Goal: Task Accomplishment & Management: Use online tool/utility

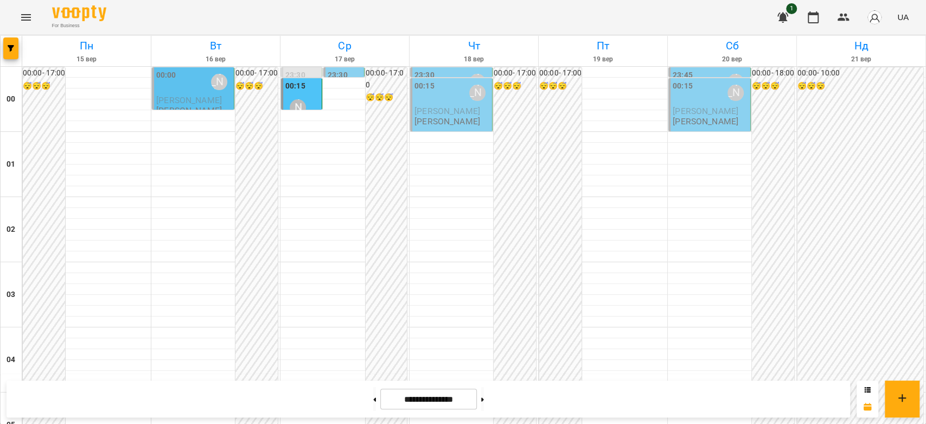
scroll to position [892, 0]
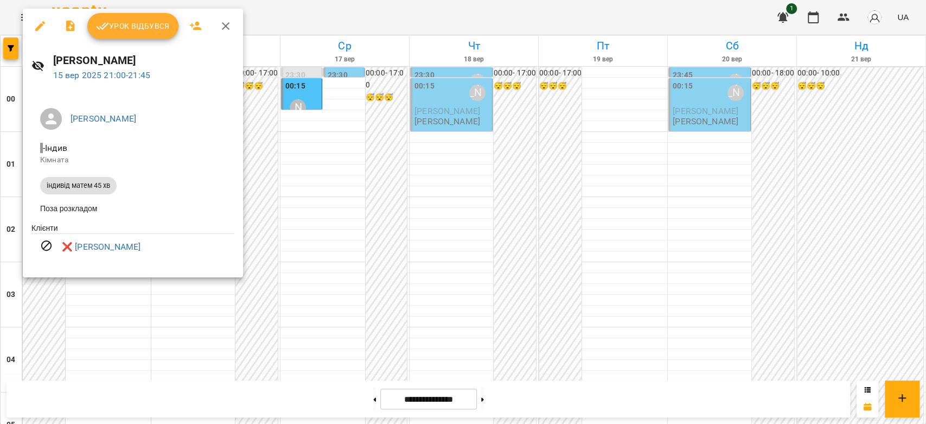
click at [427, 187] on div at bounding box center [463, 212] width 926 height 424
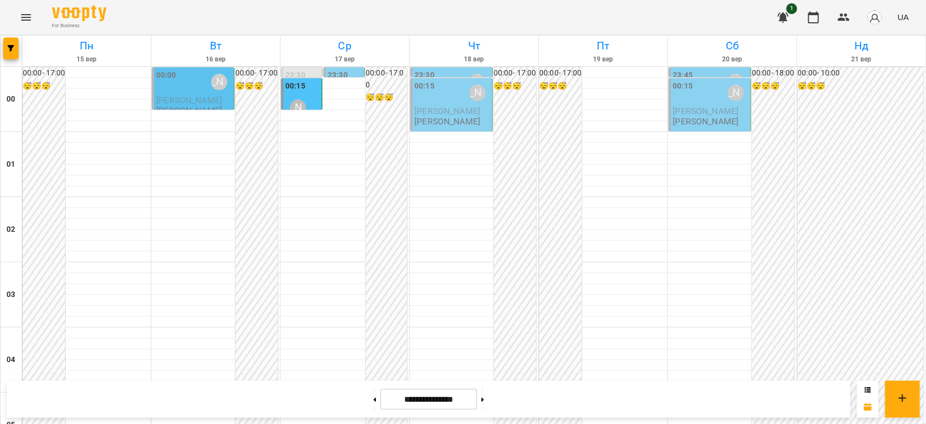
scroll to position [1012, 0]
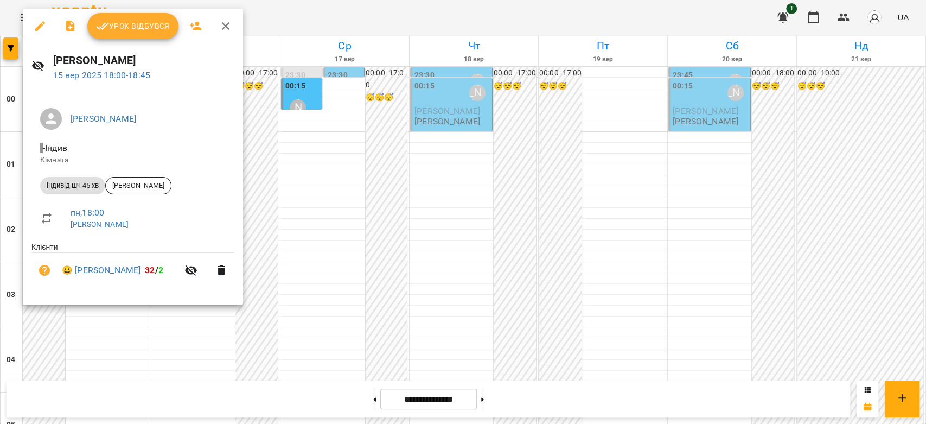
click at [339, 243] on div at bounding box center [463, 212] width 926 height 424
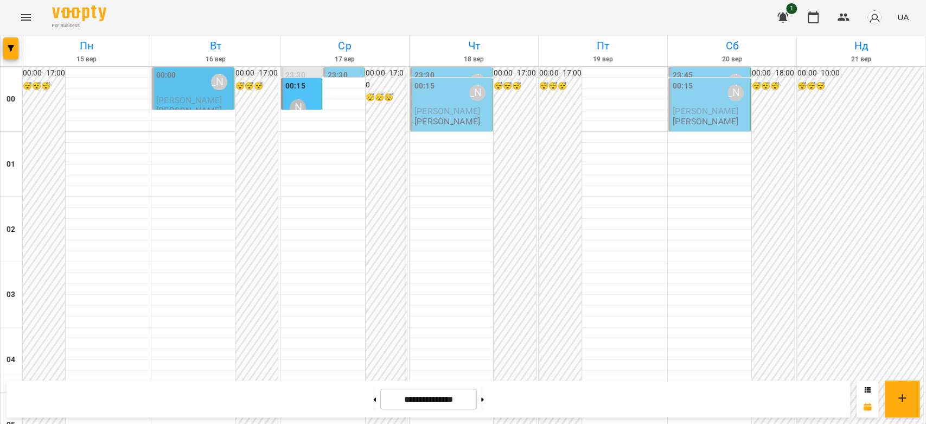
scroll to position [1193, 0]
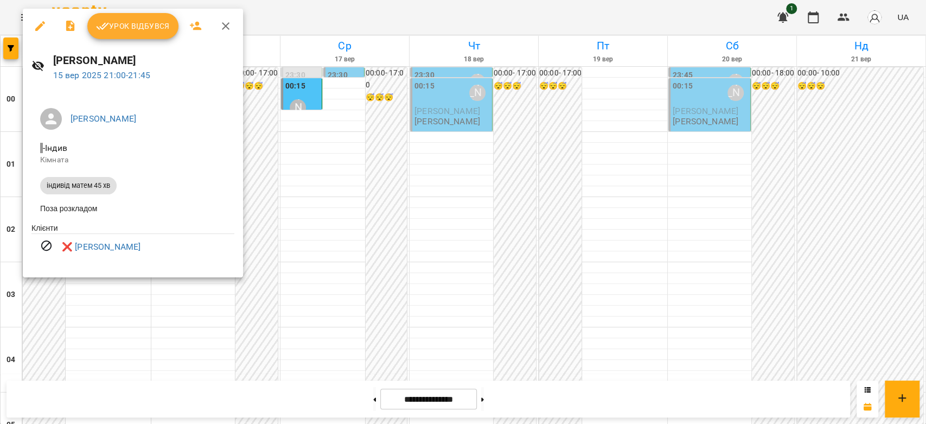
click at [342, 272] on div at bounding box center [463, 212] width 926 height 424
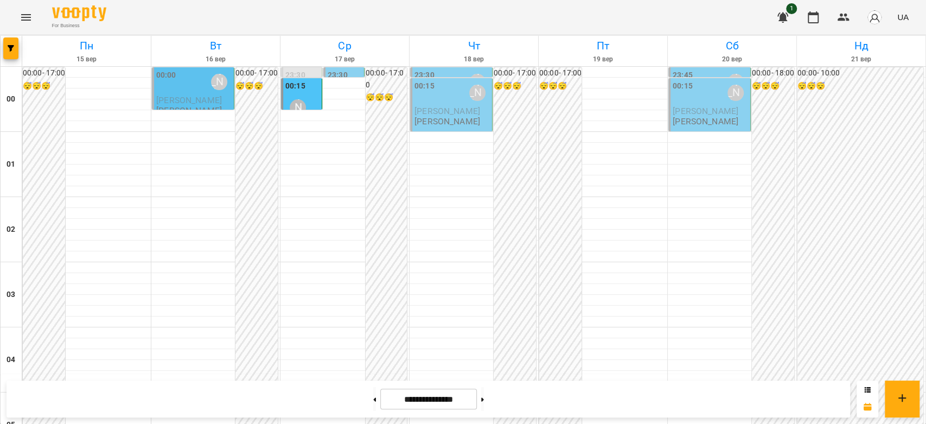
scroll to position [952, 0]
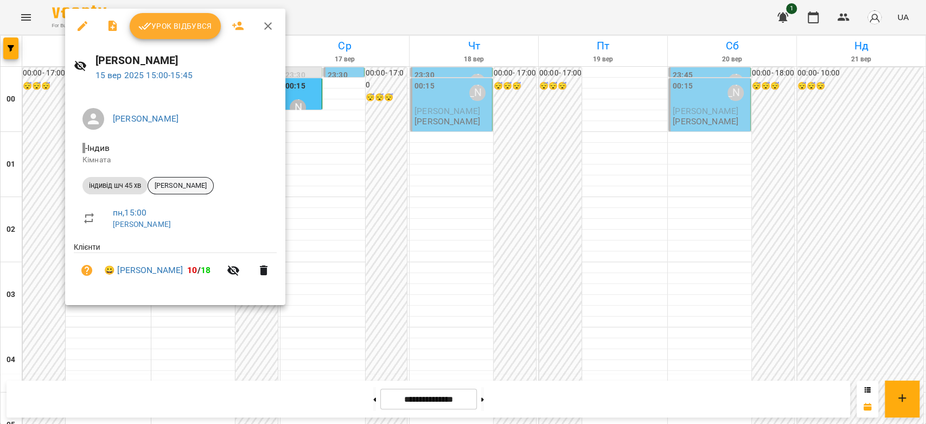
click at [185, 190] on div "[PERSON_NAME]" at bounding box center [181, 185] width 66 height 17
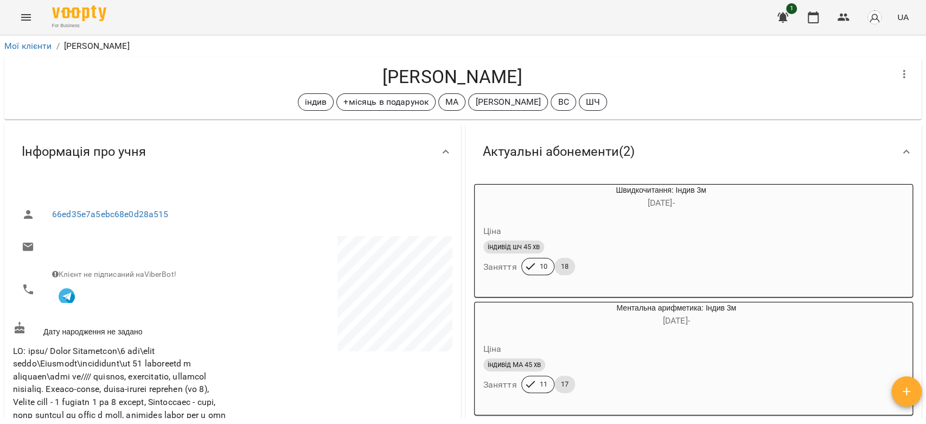
scroll to position [361, 0]
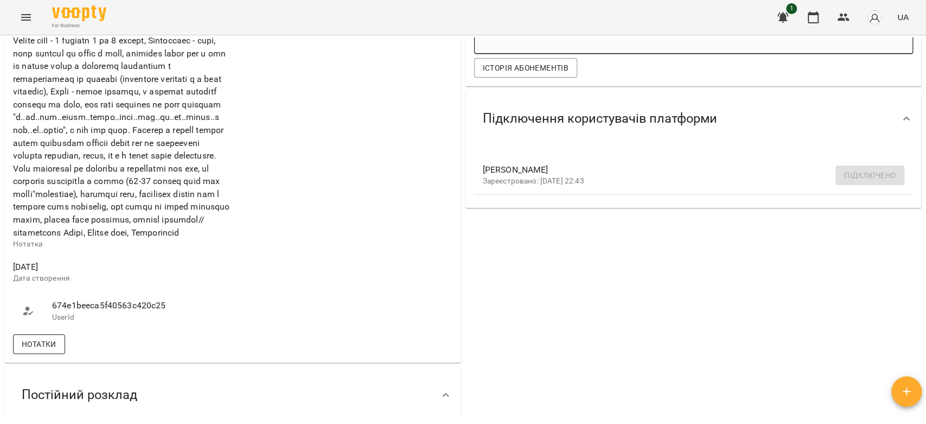
click at [40, 350] on span "Нотатки" at bounding box center [39, 343] width 35 height 13
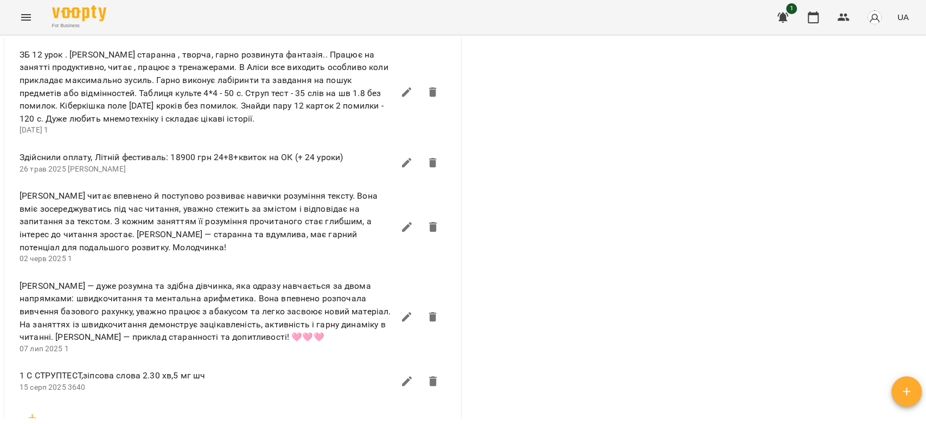
scroll to position [1506, 0]
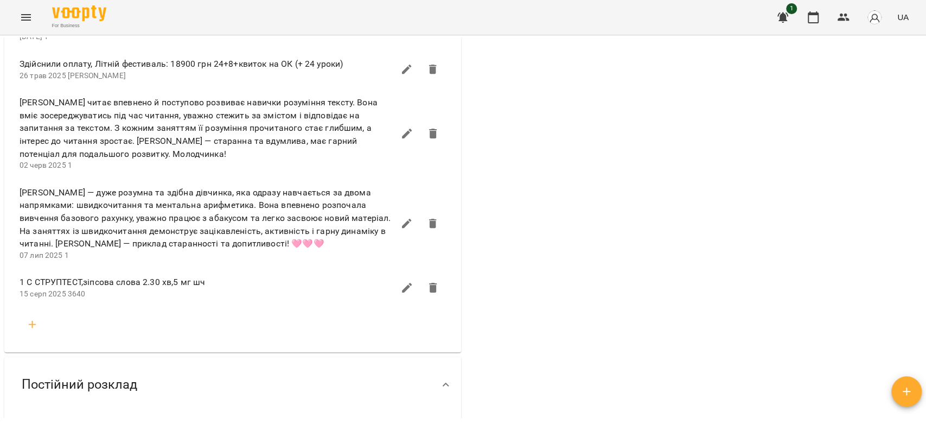
click at [30, 331] on icon "button" at bounding box center [32, 324] width 13 height 13
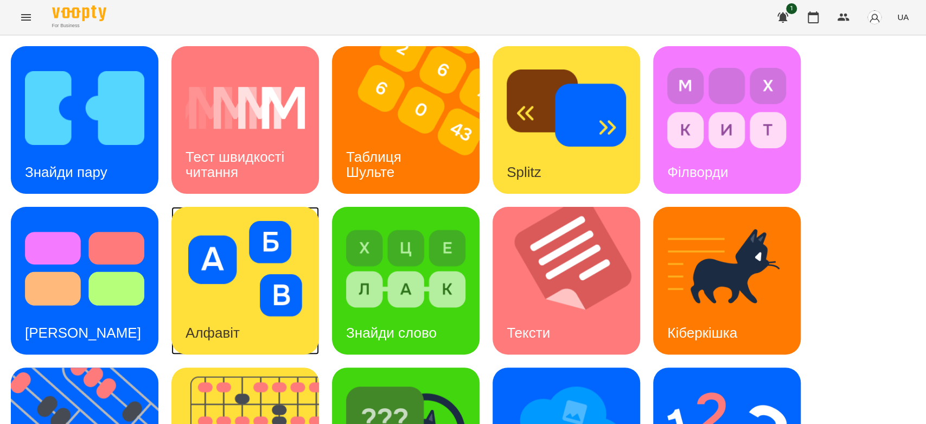
click at [277, 247] on img at bounding box center [244, 268] width 119 height 95
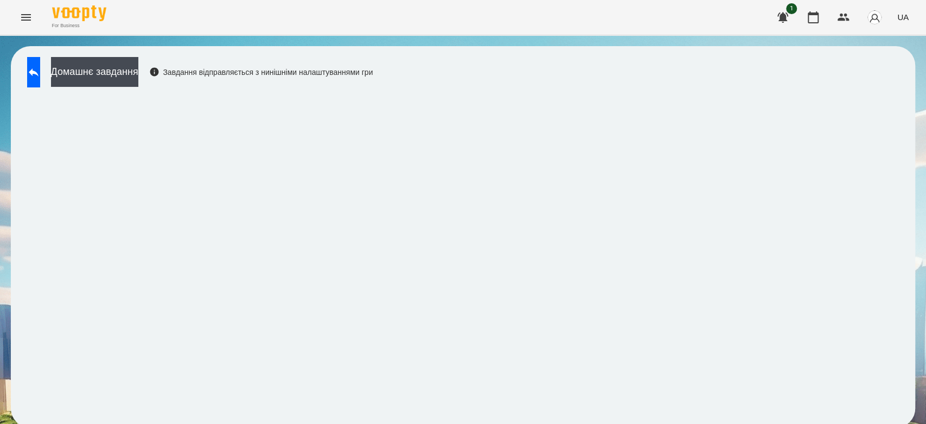
click at [40, 77] on icon at bounding box center [33, 72] width 13 height 13
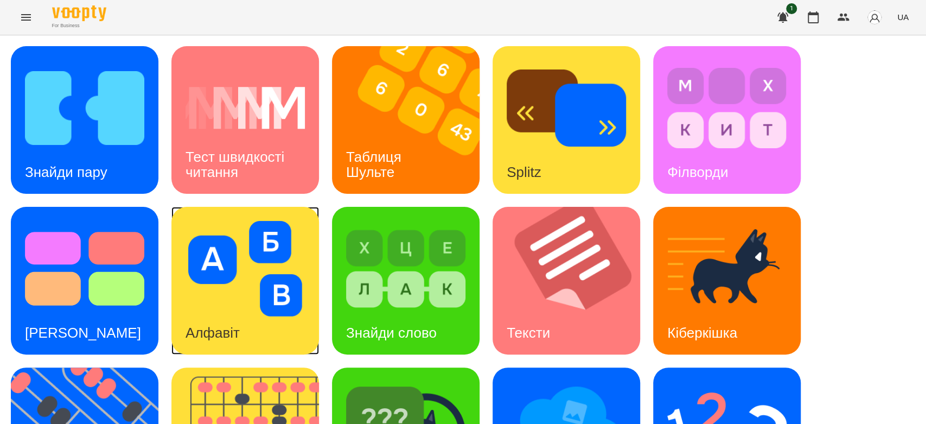
click at [273, 277] on img at bounding box center [244, 268] width 119 height 95
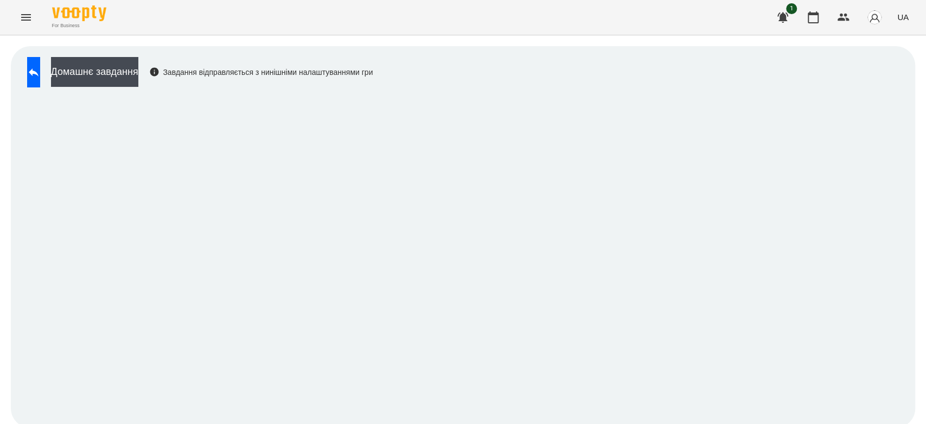
scroll to position [4, 0]
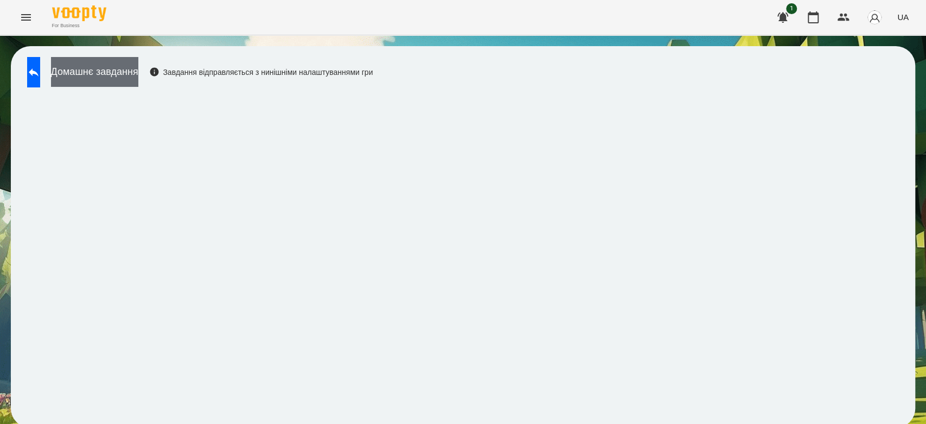
click at [138, 73] on button "Домашнє завдання" at bounding box center [94, 72] width 87 height 30
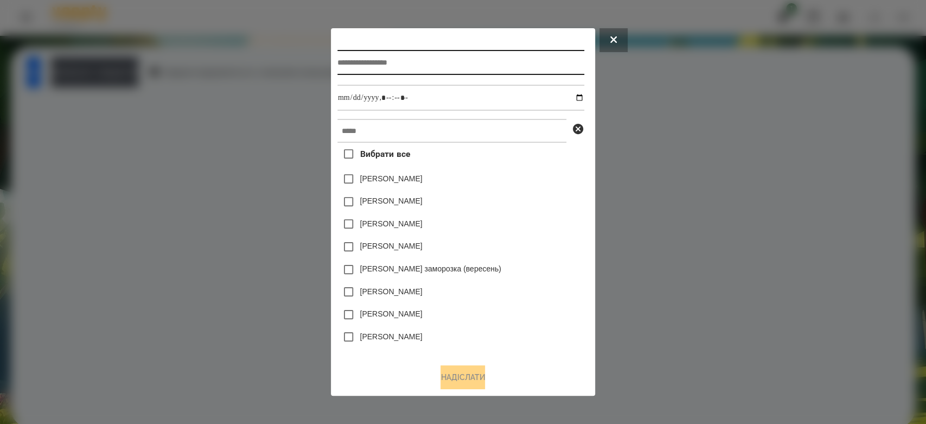
click at [530, 72] on input "text" at bounding box center [460, 62] width 247 height 25
type input "*******"
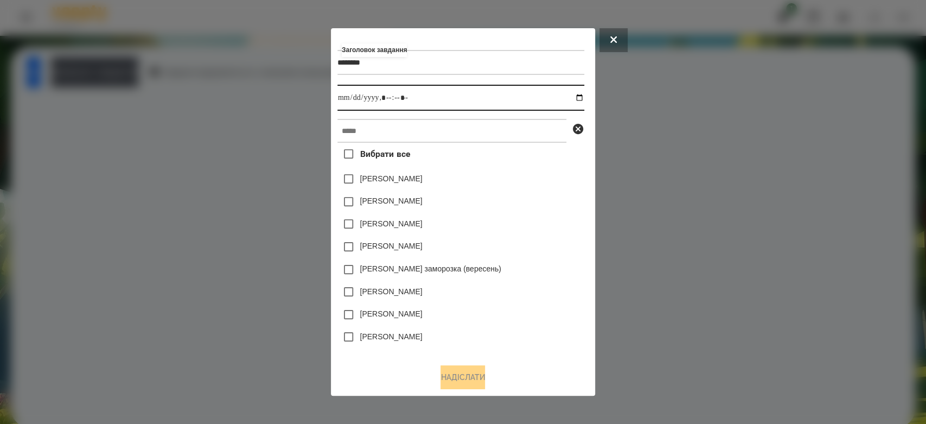
click at [581, 98] on input "datetime-local" at bounding box center [460, 98] width 247 height 26
type input "**********"
click at [539, 195] on div "Коля Главач" at bounding box center [460, 201] width 247 height 23
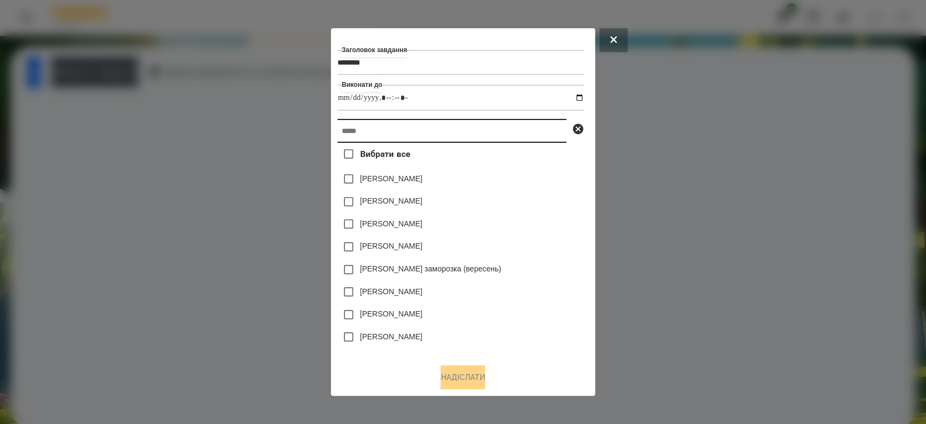
click at [527, 130] on input "text" at bounding box center [451, 131] width 229 height 24
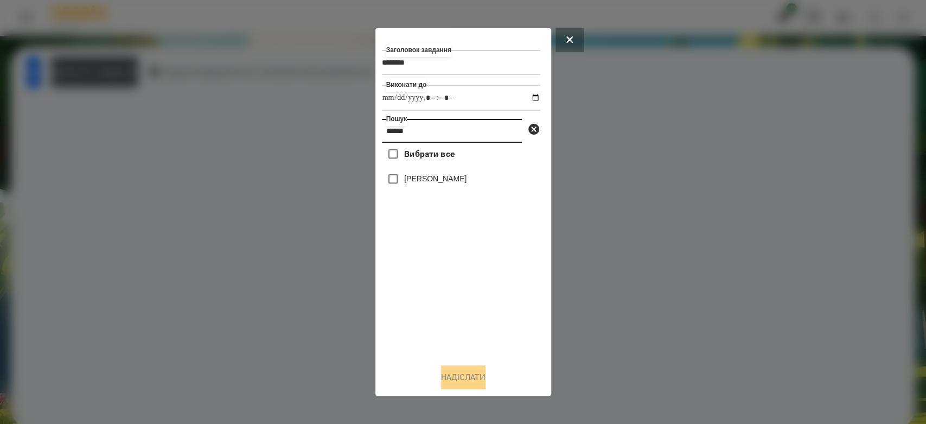
type input "******"
click at [444, 180] on label "[PERSON_NAME]" at bounding box center [435, 178] width 62 height 11
click at [464, 368] on button "Надіслати" at bounding box center [463, 377] width 44 height 24
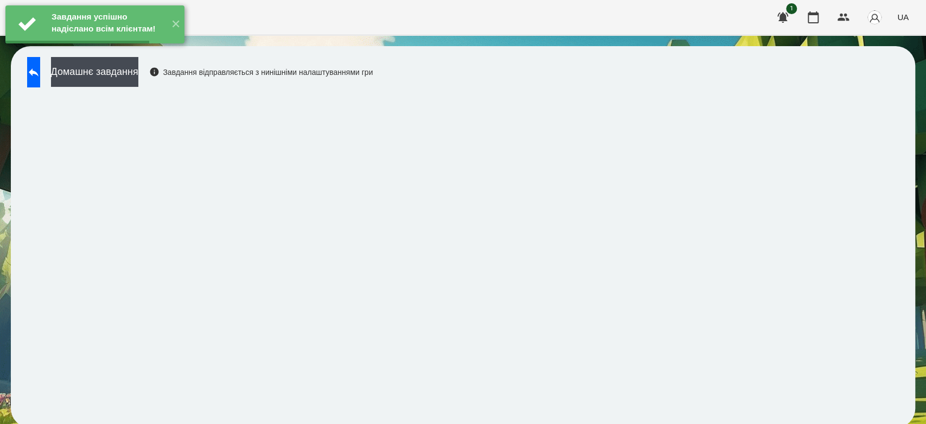
click at [138, 66] on button "Домашнє завдання" at bounding box center [94, 72] width 87 height 30
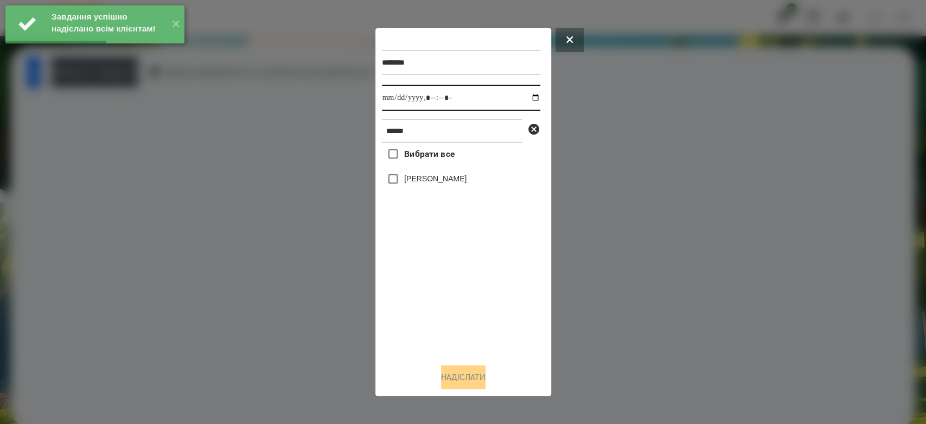
click at [529, 94] on input "datetime-local" at bounding box center [461, 98] width 158 height 26
type input "**********"
drag, startPoint x: 486, startPoint y: 317, endPoint x: 439, endPoint y: 210, distance: 117.3
click at [485, 315] on div "Вибрати все Аліса Герасимчук" at bounding box center [461, 249] width 158 height 212
click at [430, 179] on label "[PERSON_NAME]" at bounding box center [435, 178] width 62 height 11
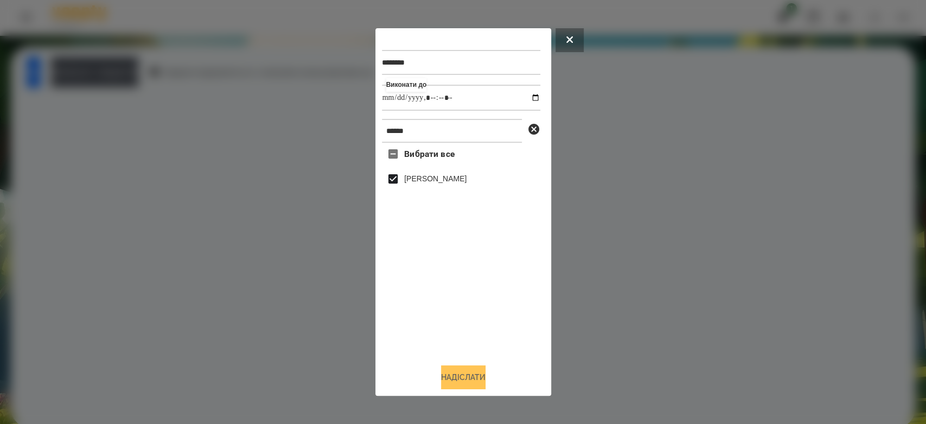
click at [484, 380] on button "Надіслати" at bounding box center [463, 377] width 44 height 24
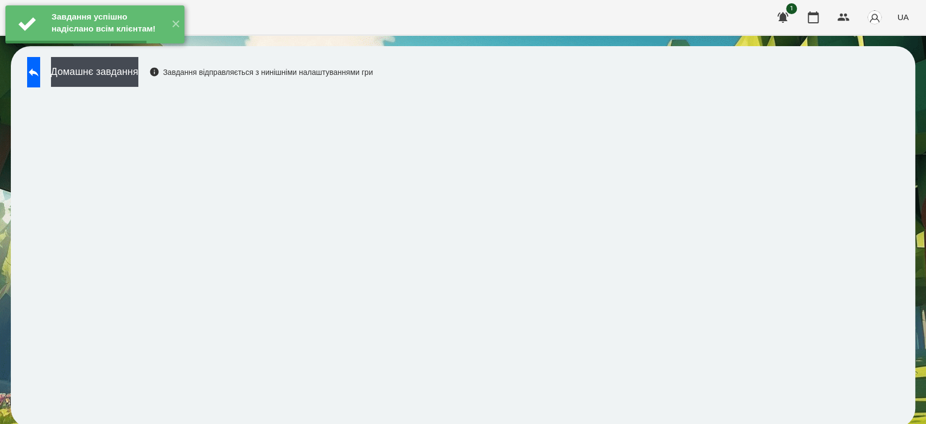
click at [177, 49] on div "Завдання успішно надіслано всім клієнтам! ✕" at bounding box center [95, 24] width 190 height 49
click at [138, 73] on button "Домашнє завдання" at bounding box center [94, 72] width 87 height 30
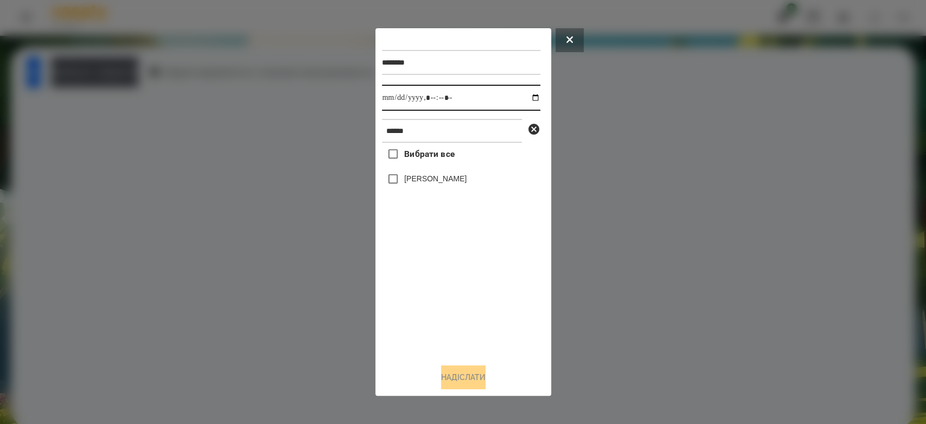
drag, startPoint x: 529, startPoint y: 93, endPoint x: 528, endPoint y: 108, distance: 14.7
click at [528, 93] on input "datetime-local" at bounding box center [461, 98] width 158 height 26
type input "**********"
drag, startPoint x: 446, startPoint y: 304, endPoint x: 445, endPoint y: 286, distance: 17.4
click at [446, 303] on div "Вибрати все Аліса Герасимчук" at bounding box center [461, 249] width 158 height 212
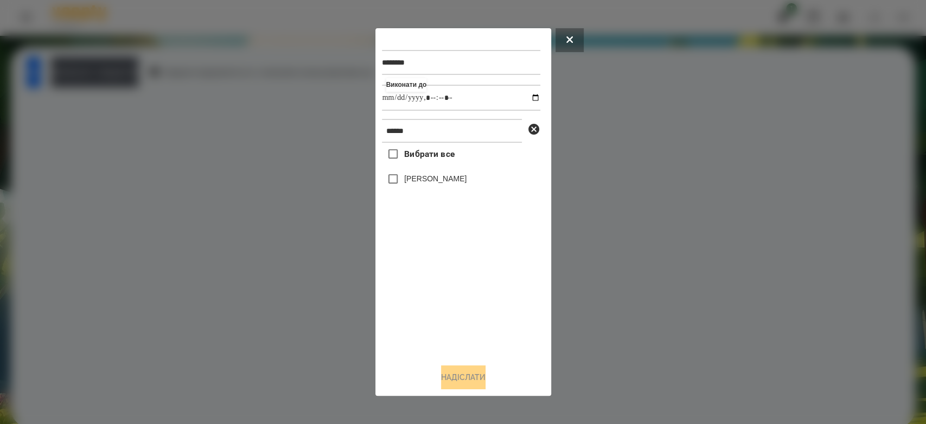
click at [431, 182] on label "[PERSON_NAME]" at bounding box center [435, 178] width 62 height 11
click at [469, 387] on button "Надіслати" at bounding box center [463, 377] width 44 height 24
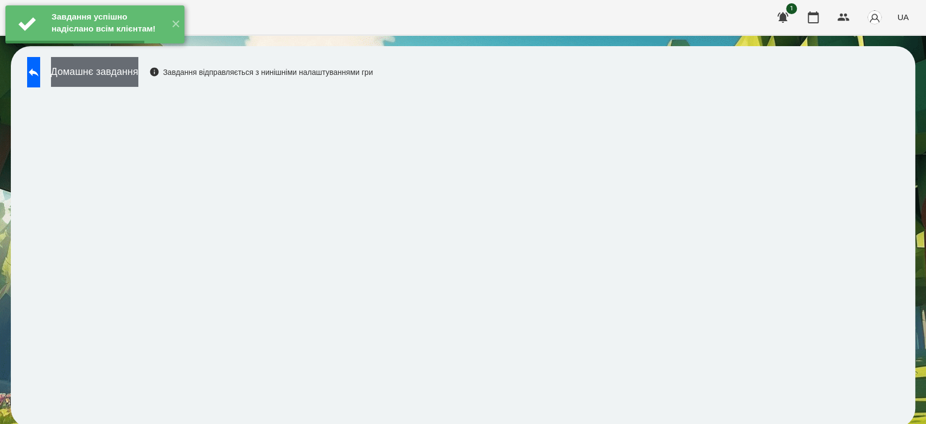
click at [138, 72] on button "Домашнє завдання" at bounding box center [94, 72] width 87 height 30
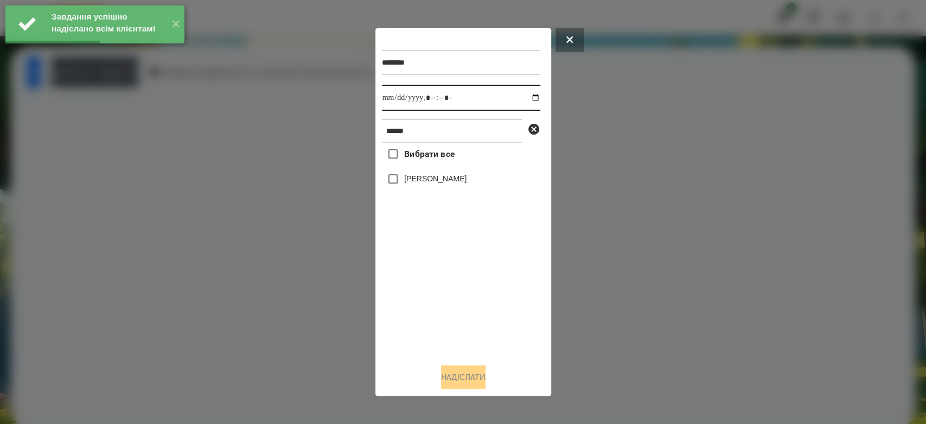
click at [530, 99] on input "datetime-local" at bounding box center [461, 98] width 158 height 26
type input "**********"
click at [464, 294] on div "Вибрати все Аліса Герасимчук" at bounding box center [461, 249] width 158 height 212
click at [455, 184] on label "[PERSON_NAME]" at bounding box center [435, 178] width 62 height 11
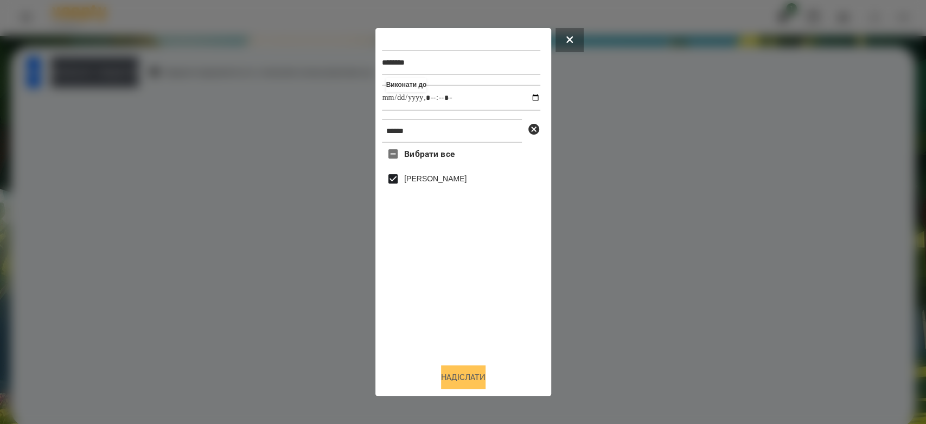
click at [472, 375] on button "Надіслати" at bounding box center [463, 377] width 44 height 24
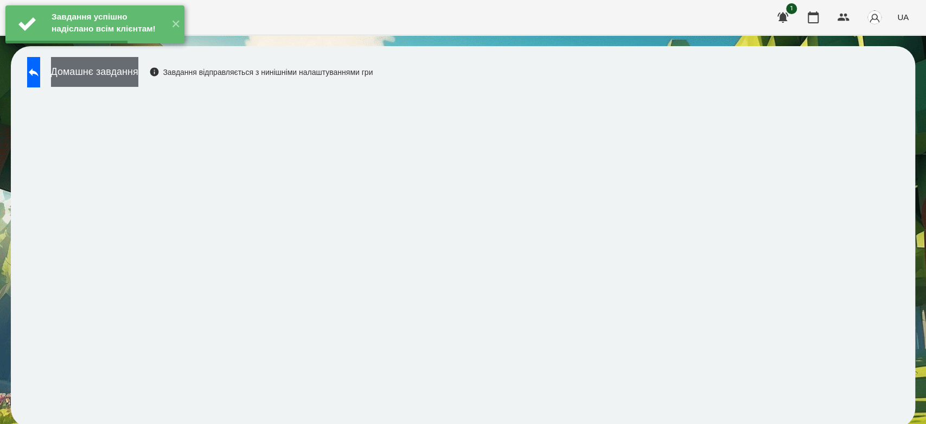
click at [138, 75] on button "Домашнє завдання" at bounding box center [94, 72] width 87 height 30
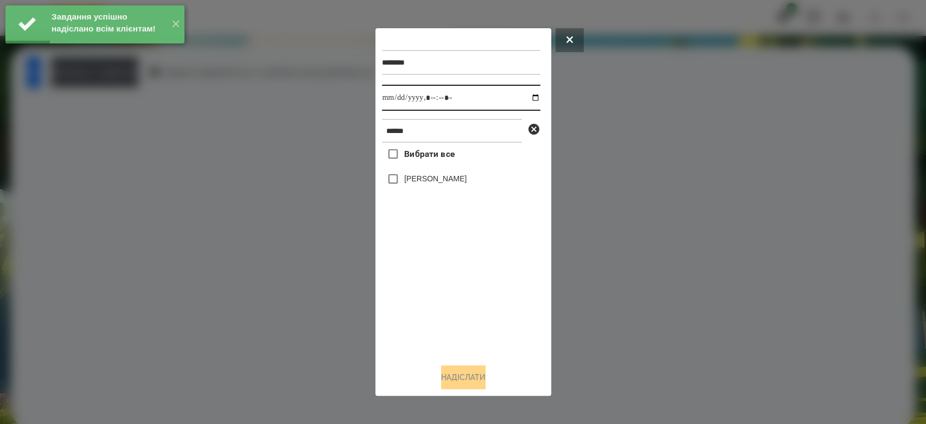
click at [525, 99] on input "datetime-local" at bounding box center [461, 98] width 158 height 26
type input "**********"
click at [499, 338] on div "Вибрати все Аліса Герасимчук" at bounding box center [461, 249] width 158 height 212
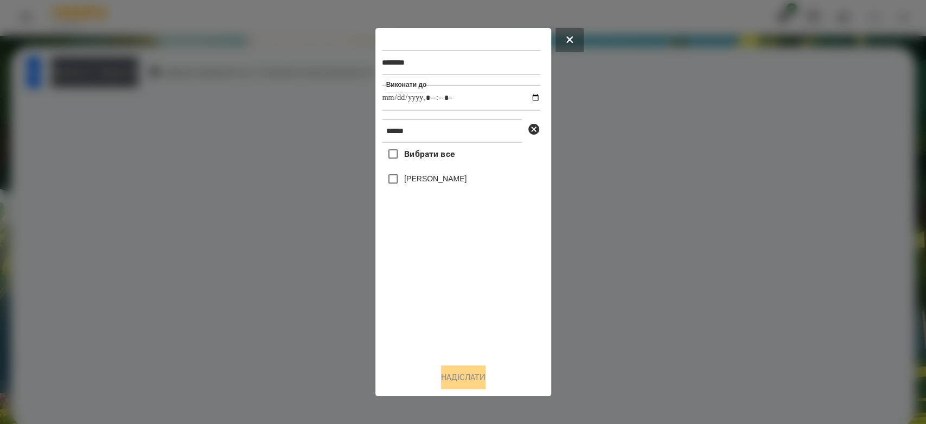
click at [449, 165] on label "Вибрати все" at bounding box center [418, 154] width 73 height 23
click at [456, 182] on label "[PERSON_NAME]" at bounding box center [435, 178] width 62 height 11
click at [458, 184] on label "[PERSON_NAME]" at bounding box center [435, 178] width 62 height 11
click at [474, 385] on button "Надіслати" at bounding box center [463, 377] width 44 height 24
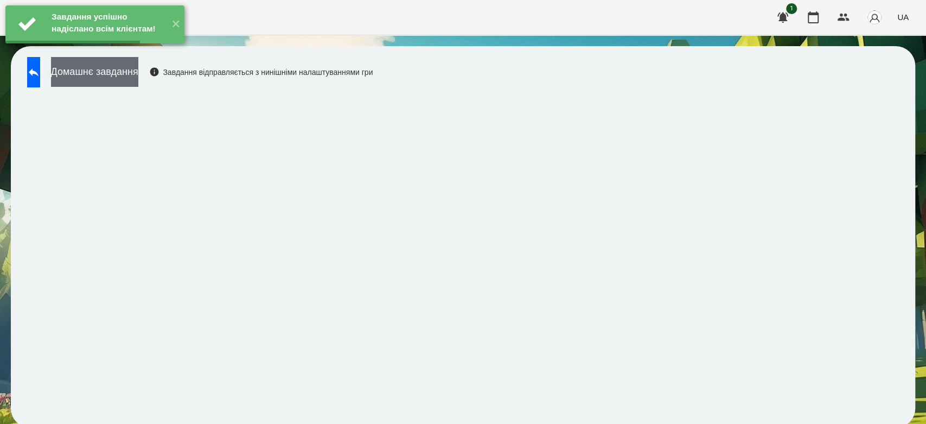
click at [138, 72] on button "Домашнє завдання" at bounding box center [94, 72] width 87 height 30
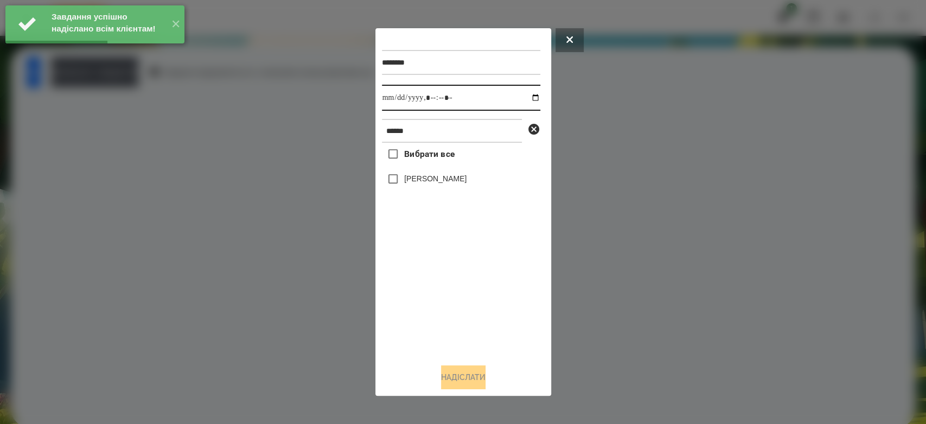
click at [527, 94] on input "datetime-local" at bounding box center [461, 98] width 158 height 26
type input "**********"
drag, startPoint x: 510, startPoint y: 307, endPoint x: 488, endPoint y: 257, distance: 55.4
click at [509, 307] on div "Вибрати все Аліса Герасимчук" at bounding box center [461, 249] width 158 height 212
click at [466, 184] on label "[PERSON_NAME]" at bounding box center [435, 178] width 62 height 11
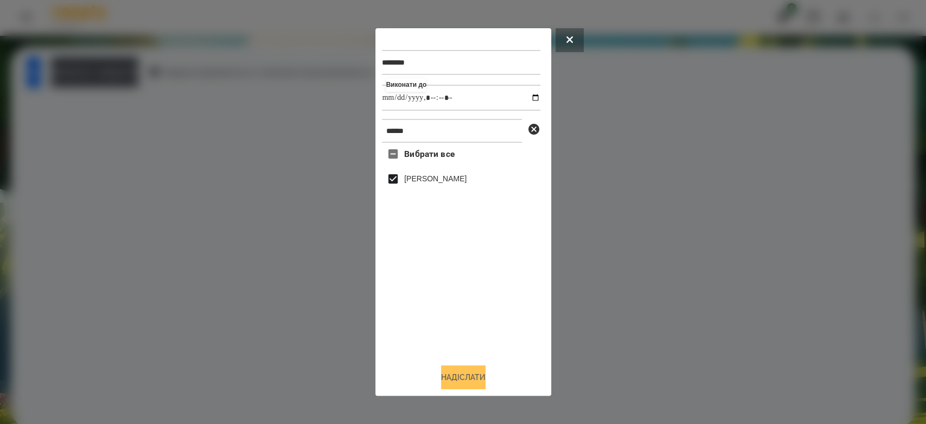
click at [480, 373] on button "Надіслати" at bounding box center [463, 377] width 44 height 24
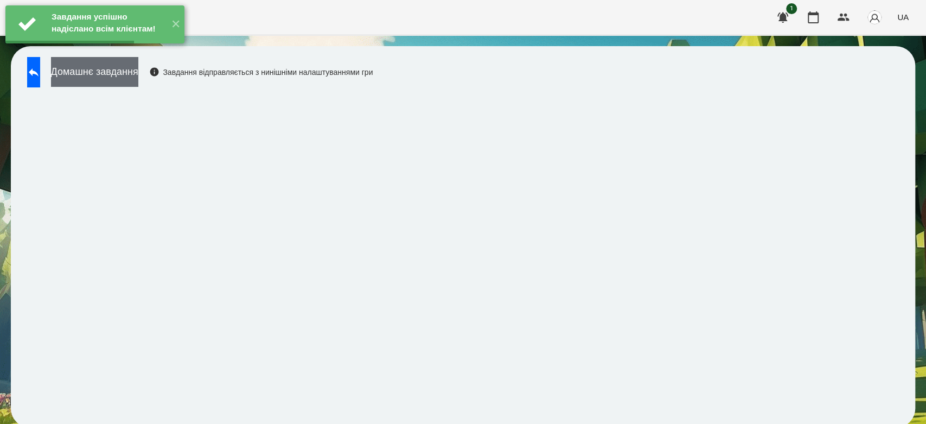
click at [138, 73] on button "Домашнє завдання" at bounding box center [94, 72] width 87 height 30
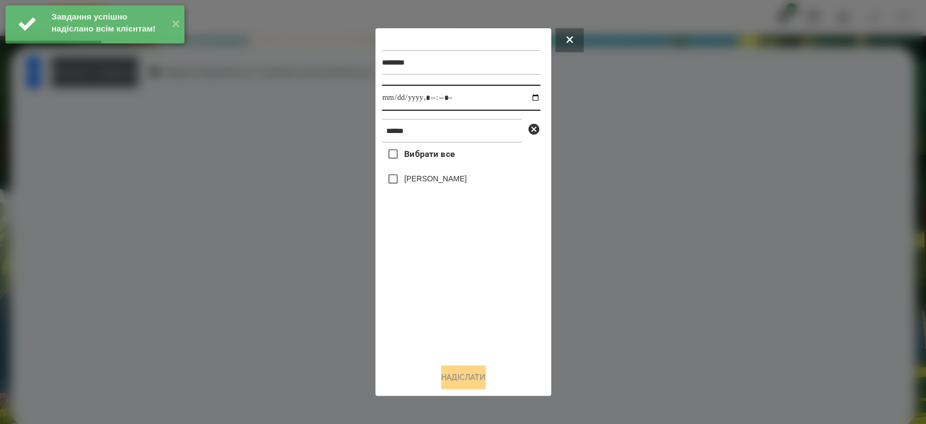
click at [527, 95] on input "datetime-local" at bounding box center [461, 98] width 158 height 26
type input "**********"
click at [482, 304] on div "Вибрати все Аліса Герасимчук" at bounding box center [461, 249] width 158 height 212
click at [450, 175] on label "[PERSON_NAME]" at bounding box center [435, 178] width 62 height 11
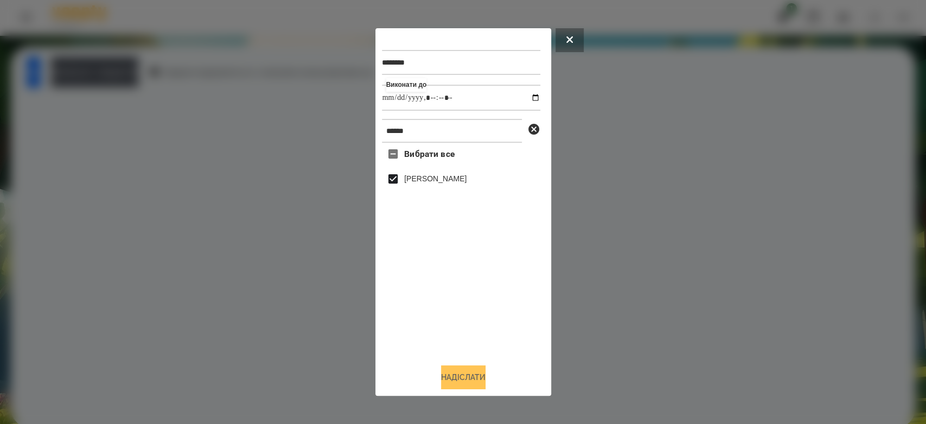
click at [467, 375] on button "Надіслати" at bounding box center [463, 377] width 44 height 24
